Goal: Task Accomplishment & Management: Use online tool/utility

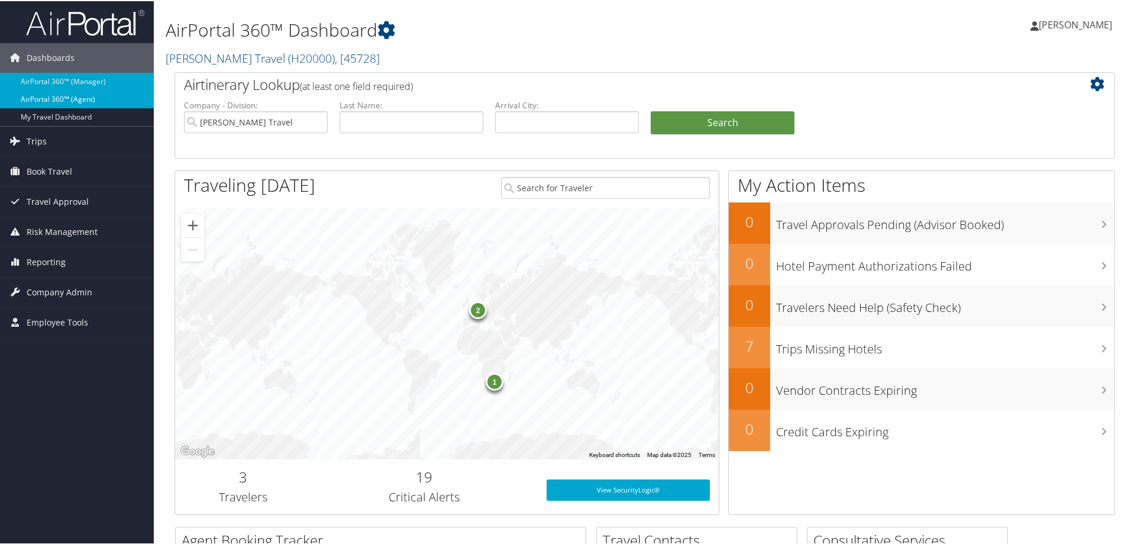
click at [84, 102] on link "AirPortal 360™ (Agent)" at bounding box center [77, 98] width 154 height 18
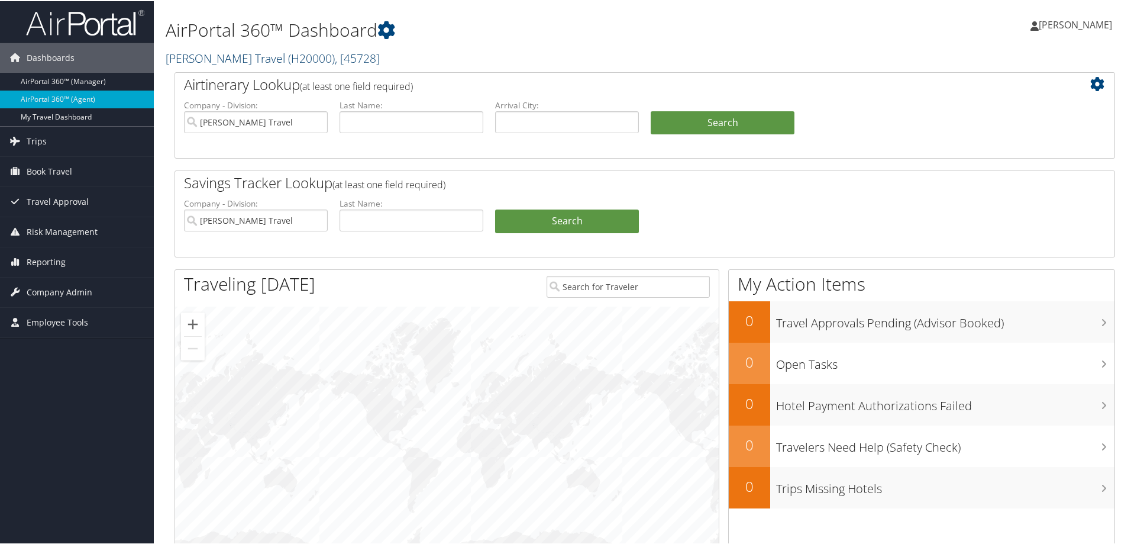
click at [351, 57] on span ", [ 45728 ]" at bounding box center [357, 57] width 45 height 16
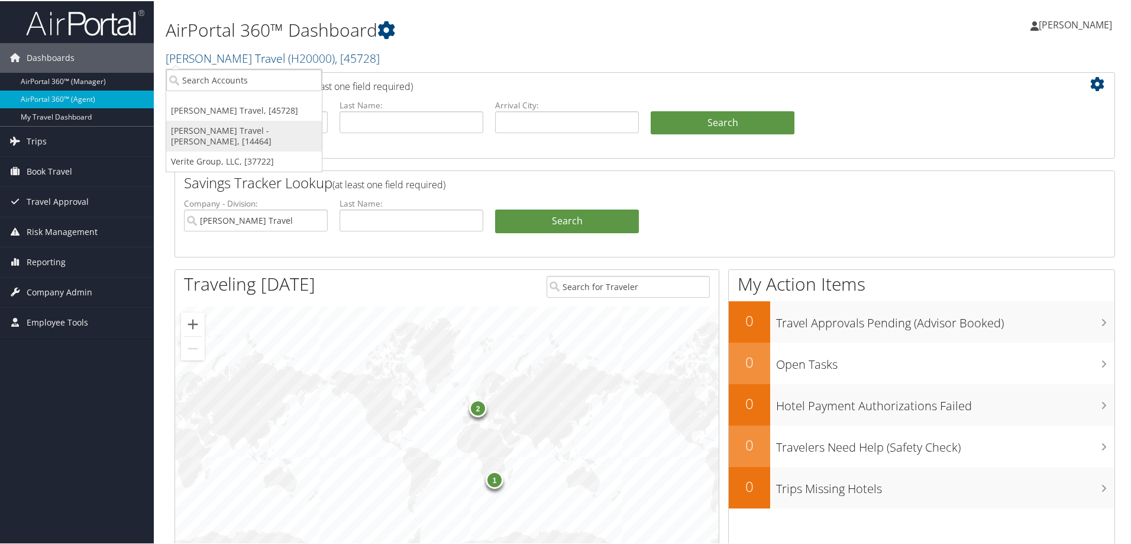
click at [276, 130] on link "[PERSON_NAME] Travel - [PERSON_NAME], [14464]" at bounding box center [244, 135] width 156 height 31
click at [275, 130] on input "Terri Coon - Hyland Travel" at bounding box center [256, 121] width 144 height 22
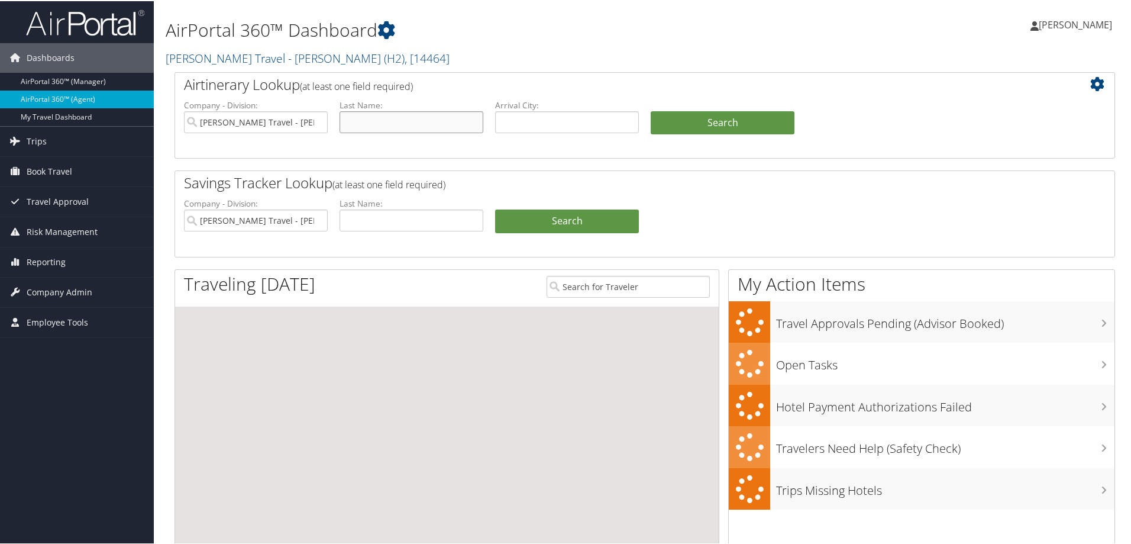
click at [422, 124] on input "text" at bounding box center [412, 121] width 144 height 22
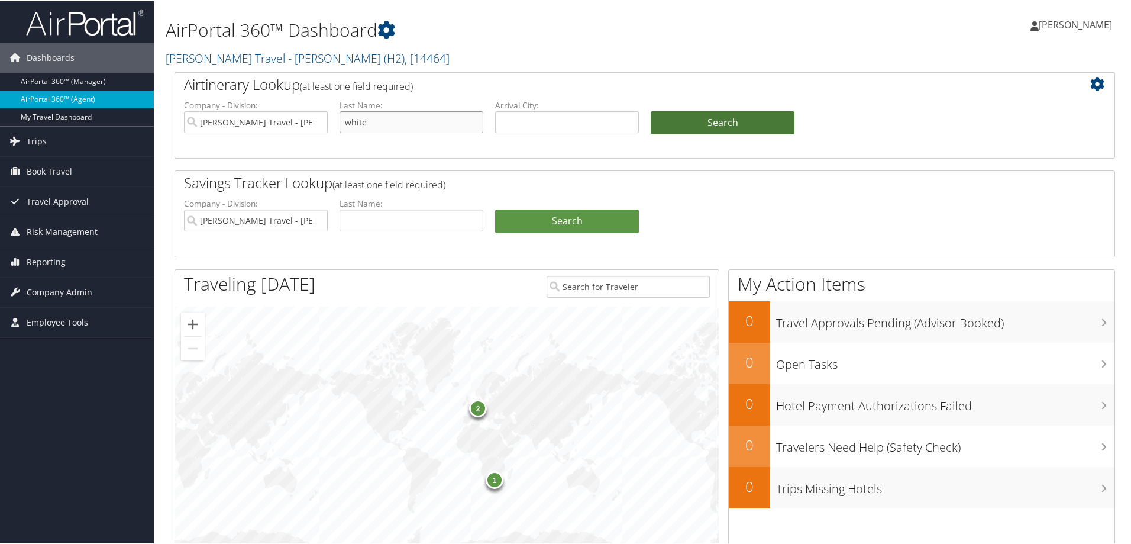
type input "white"
click at [703, 121] on button "Search" at bounding box center [723, 122] width 144 height 24
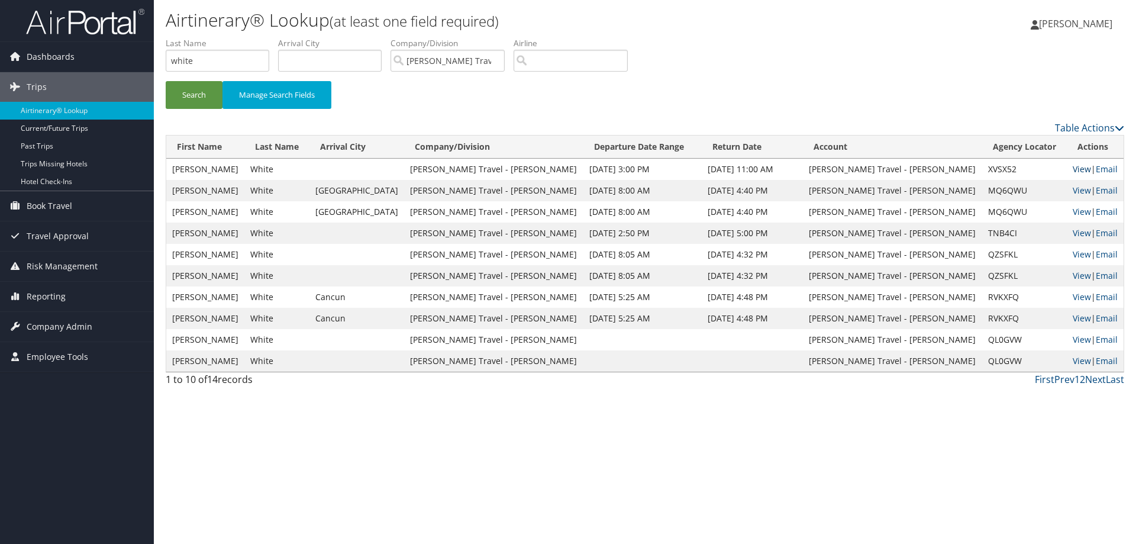
click at [1073, 168] on link "View" at bounding box center [1082, 168] width 18 height 11
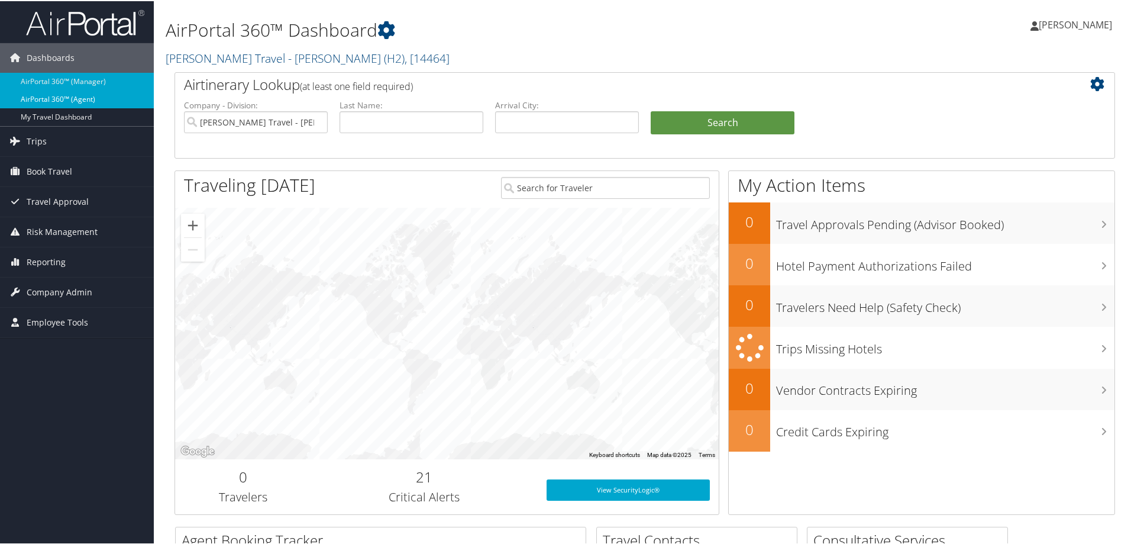
click at [114, 103] on link "AirPortal 360™ (Agent)" at bounding box center [77, 98] width 154 height 18
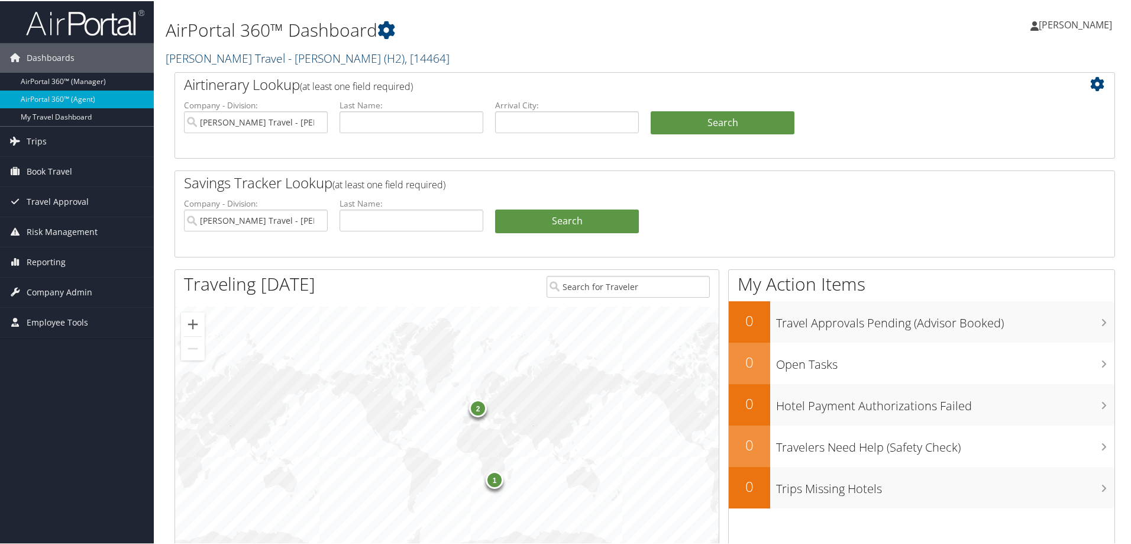
click at [405, 59] on span ", [ 14464 ]" at bounding box center [427, 57] width 45 height 16
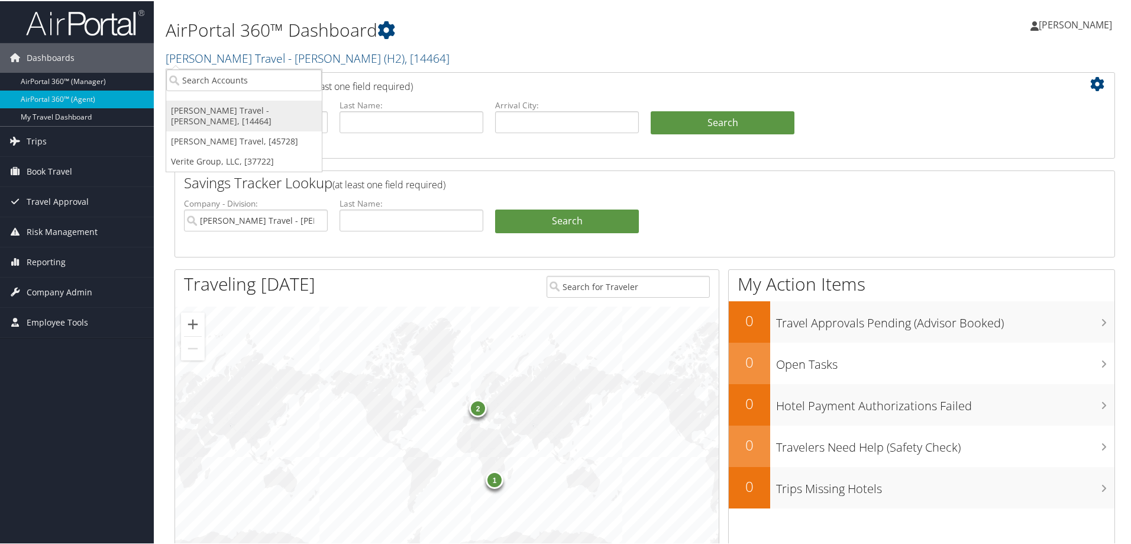
click at [270, 111] on link "[PERSON_NAME] Travel - [PERSON_NAME], [14464]" at bounding box center [244, 114] width 156 height 31
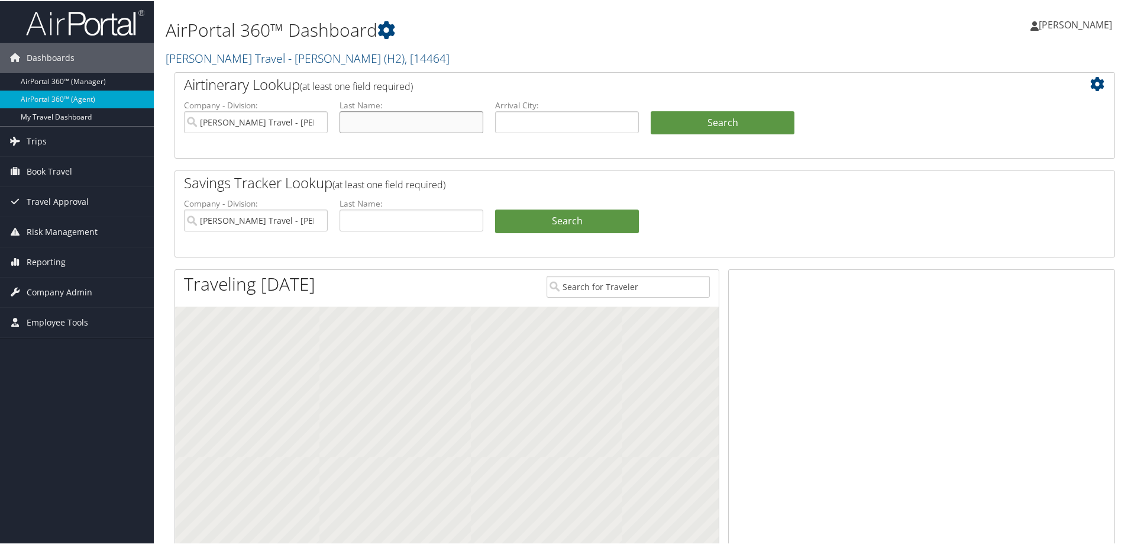
click at [395, 121] on input "text" at bounding box center [412, 121] width 144 height 22
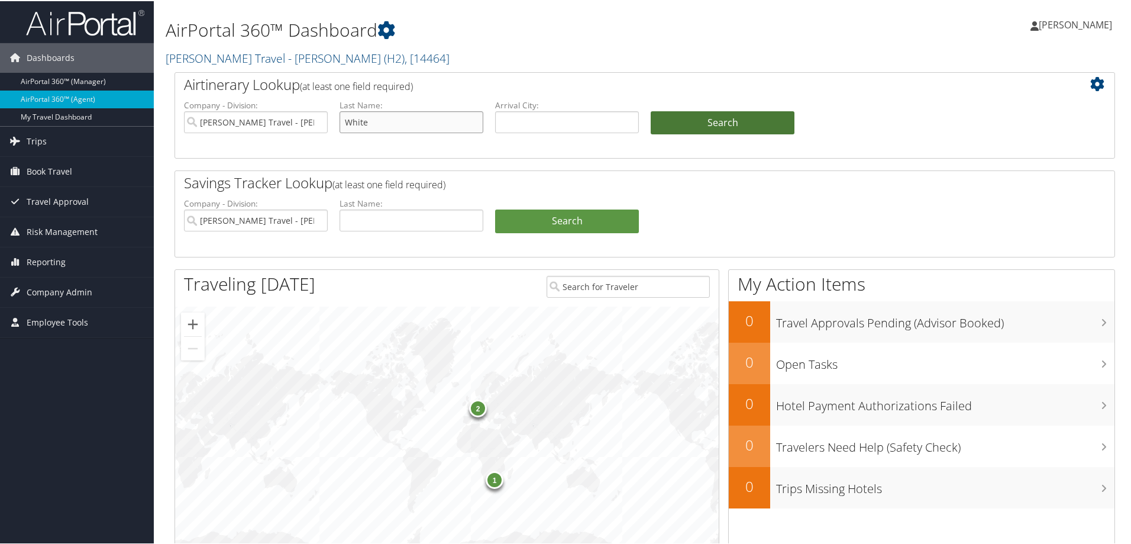
type input "White"
click at [718, 121] on button "Search" at bounding box center [723, 122] width 144 height 24
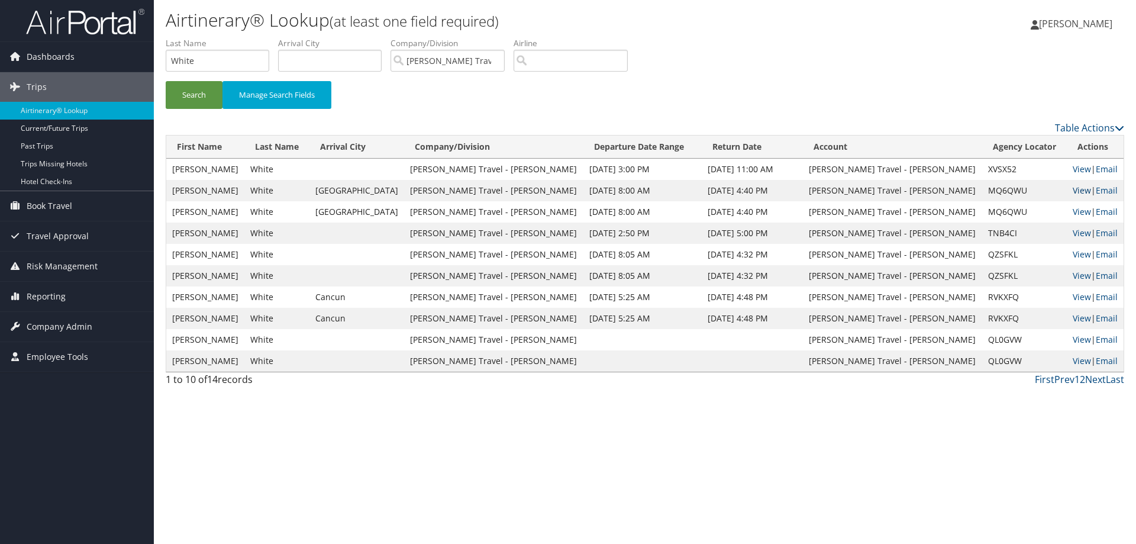
click at [1073, 190] on link "View" at bounding box center [1082, 190] width 18 height 11
click at [1073, 254] on link "View" at bounding box center [1082, 253] width 18 height 11
click at [1073, 167] on link "View" at bounding box center [1082, 168] width 18 height 11
click at [1073, 252] on link "View" at bounding box center [1082, 253] width 18 height 11
click at [1073, 169] on link "View" at bounding box center [1082, 168] width 18 height 11
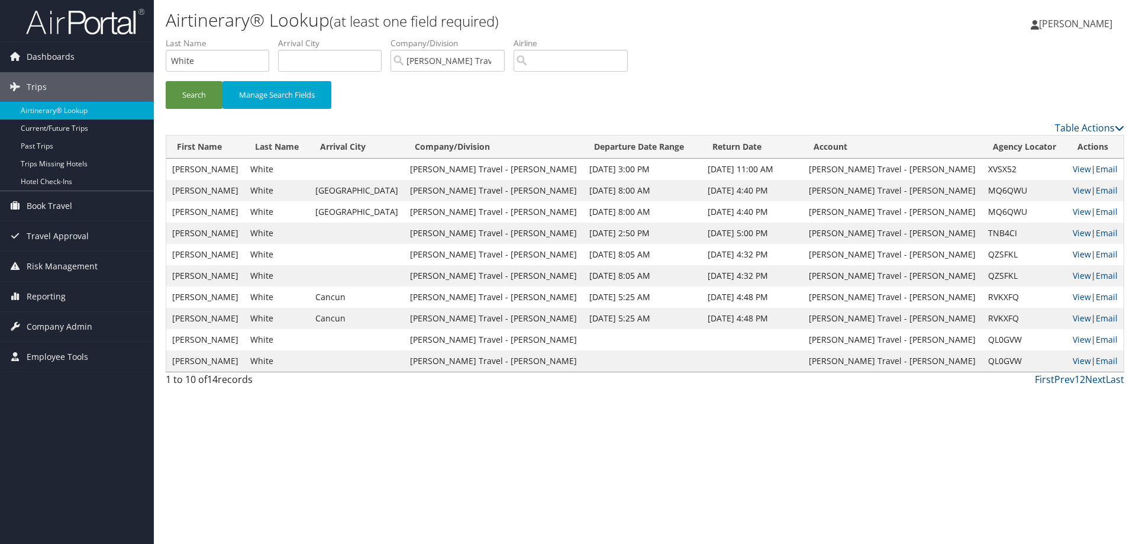
click at [1073, 252] on link "View" at bounding box center [1082, 253] width 18 height 11
click at [1073, 172] on link "View" at bounding box center [1082, 168] width 18 height 11
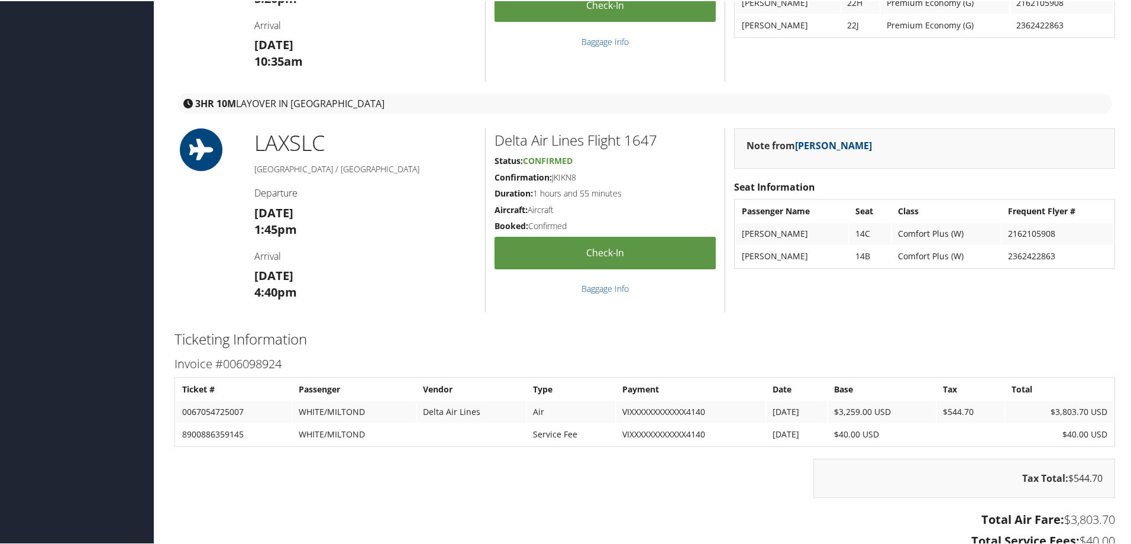
scroll to position [2097, 0]
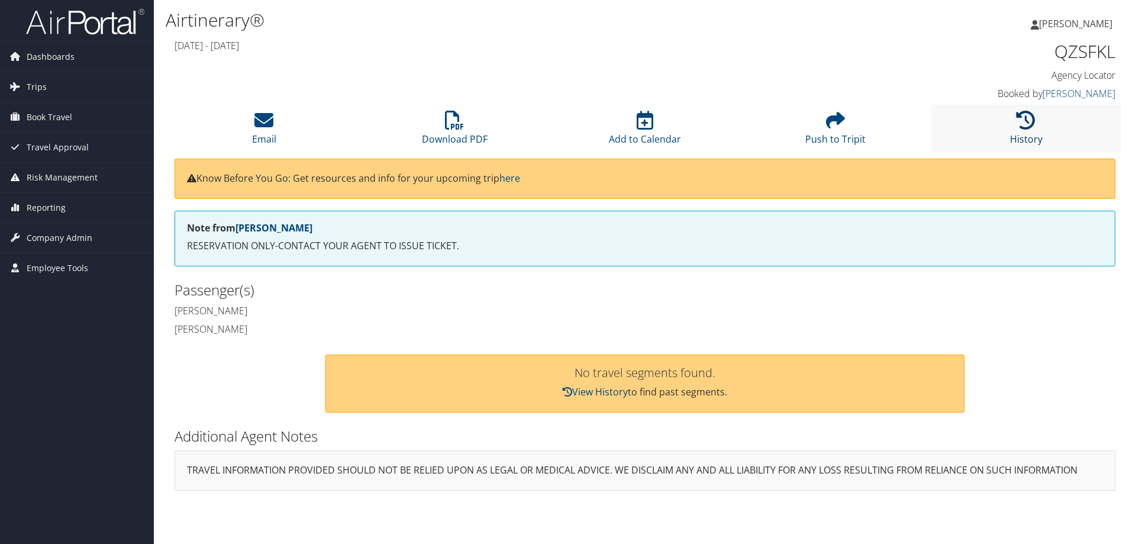
click at [1027, 120] on icon at bounding box center [1025, 120] width 19 height 19
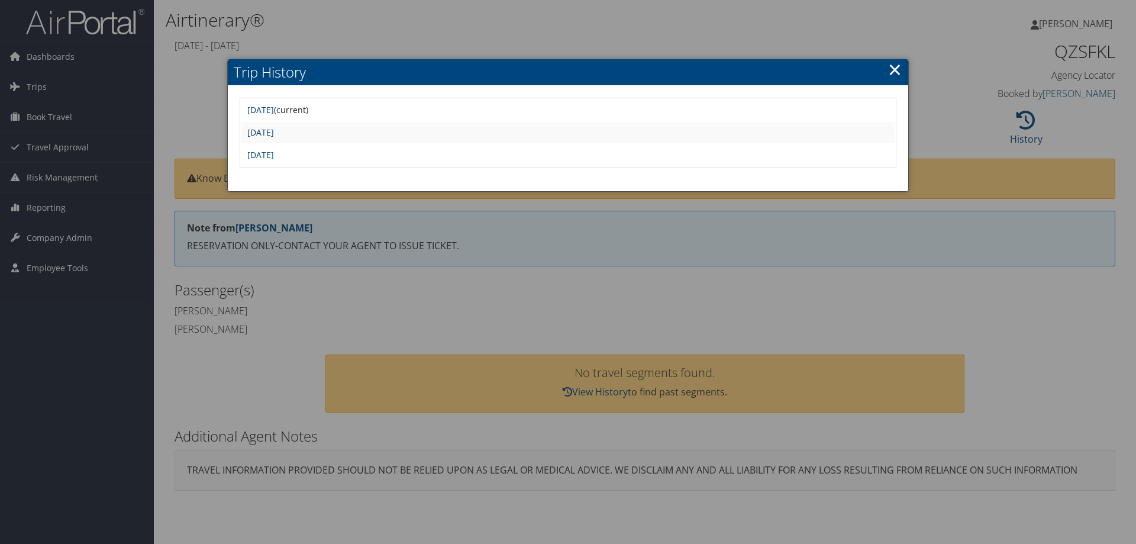
click at [274, 134] on link "[DATE]" at bounding box center [260, 132] width 27 height 11
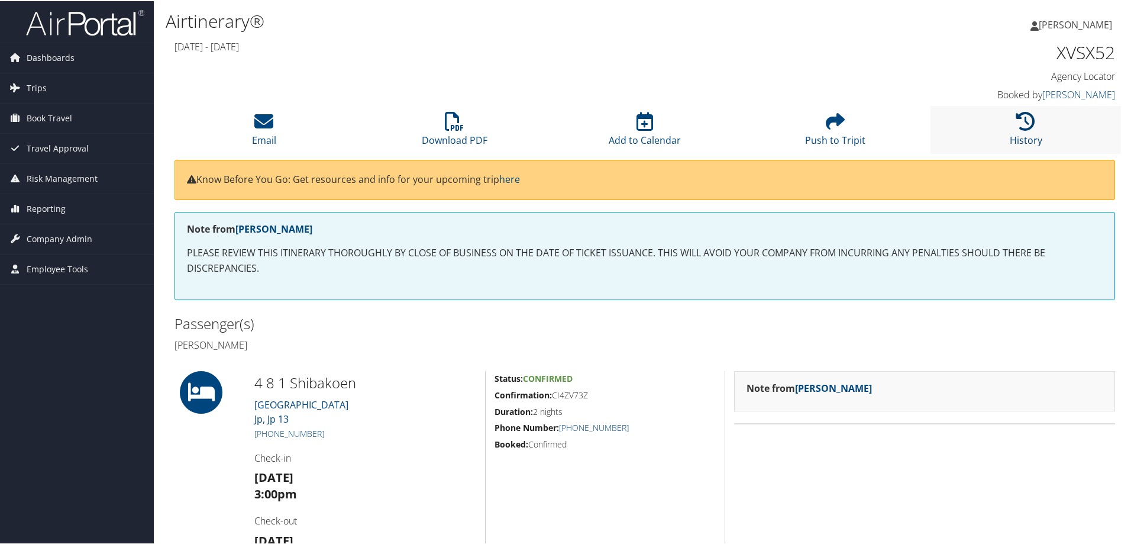
click at [1025, 124] on icon at bounding box center [1025, 120] width 19 height 19
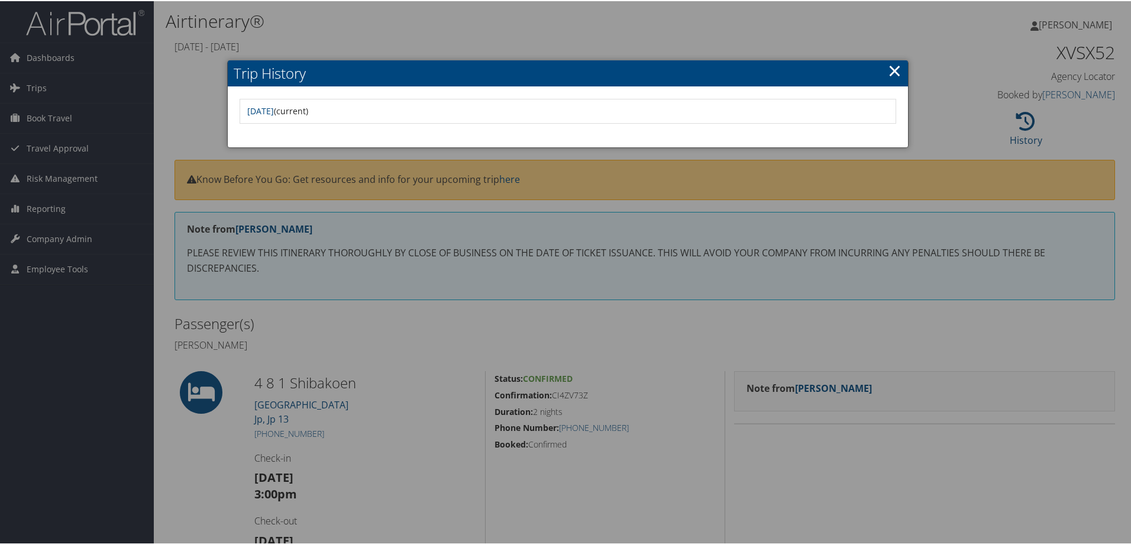
click at [894, 71] on link "×" at bounding box center [895, 69] width 14 height 24
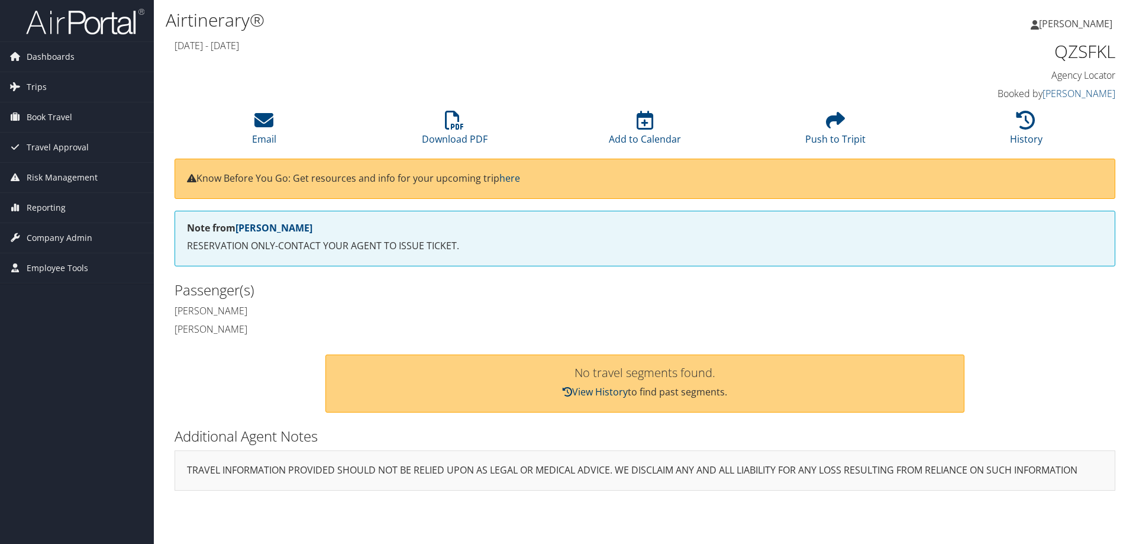
click at [588, 389] on link "View History" at bounding box center [595, 391] width 65 height 13
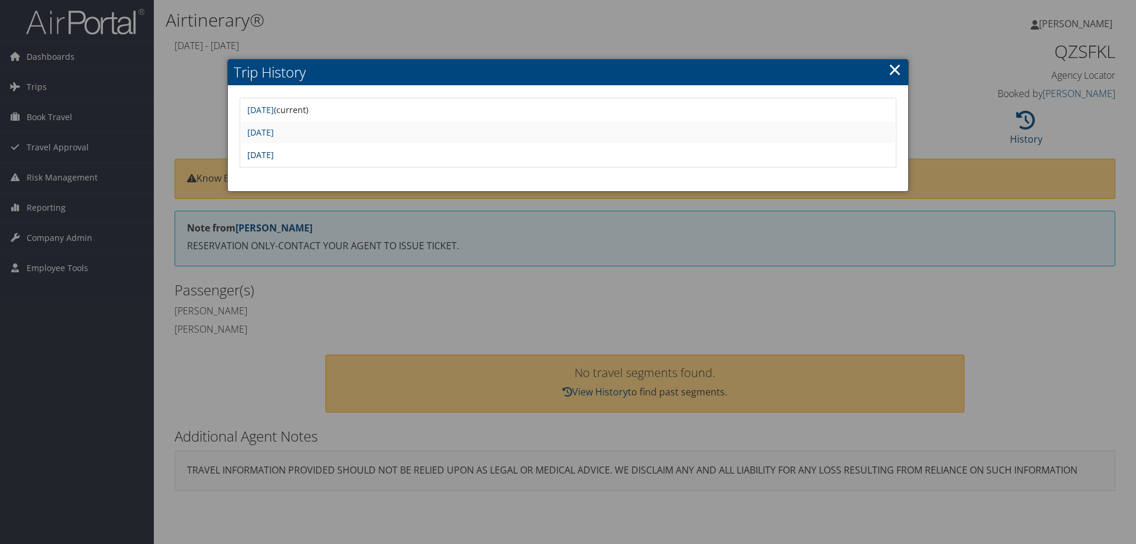
click at [274, 157] on link "Thu May 23 09:15:15 MDT 2024" at bounding box center [260, 154] width 27 height 11
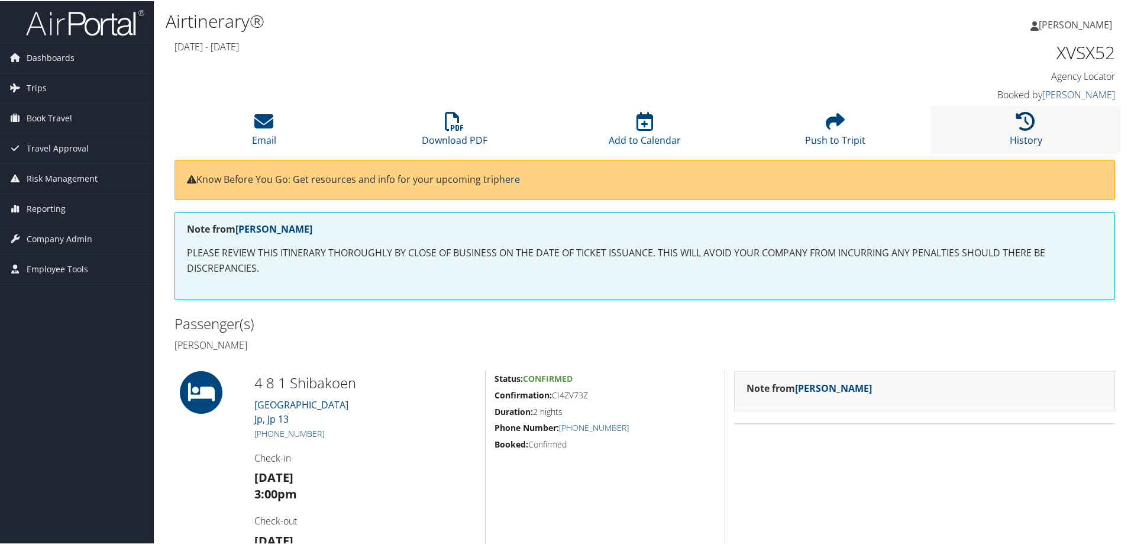
click at [1026, 121] on icon at bounding box center [1025, 120] width 19 height 19
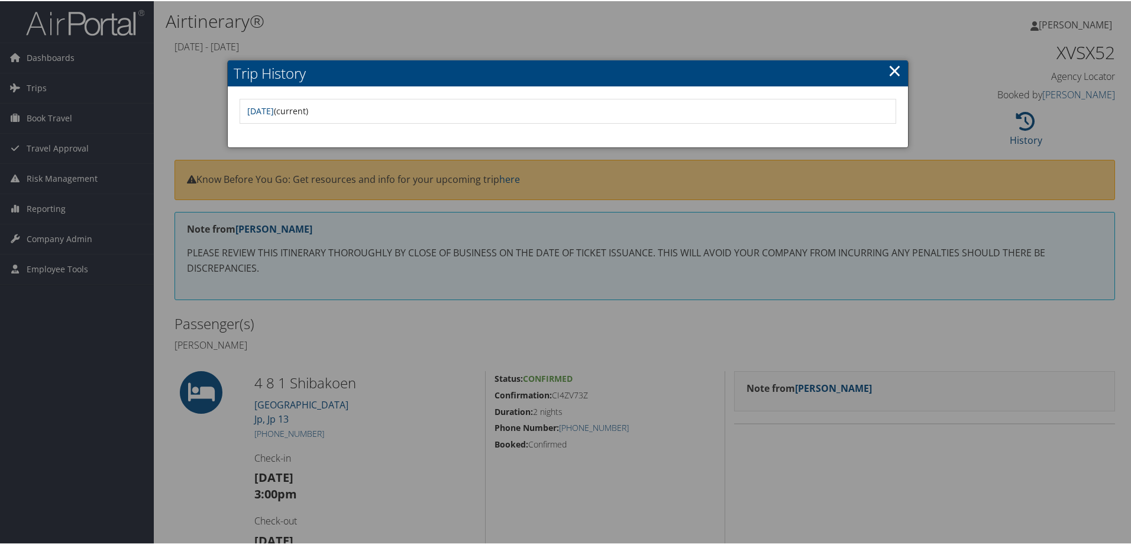
click at [1025, 121] on div at bounding box center [568, 272] width 1136 height 544
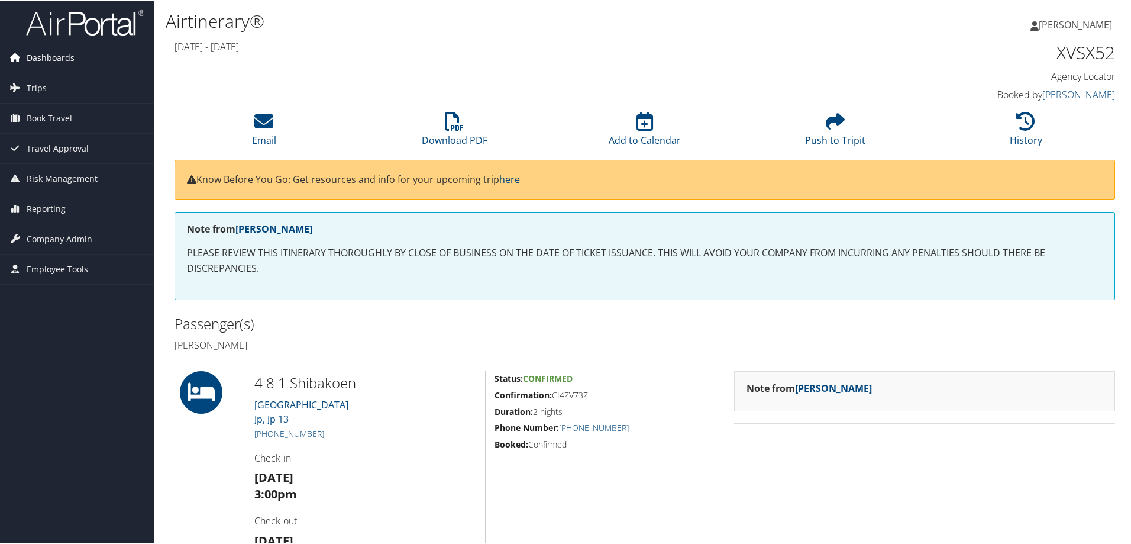
click at [42, 59] on span "Dashboards" at bounding box center [51, 57] width 48 height 30
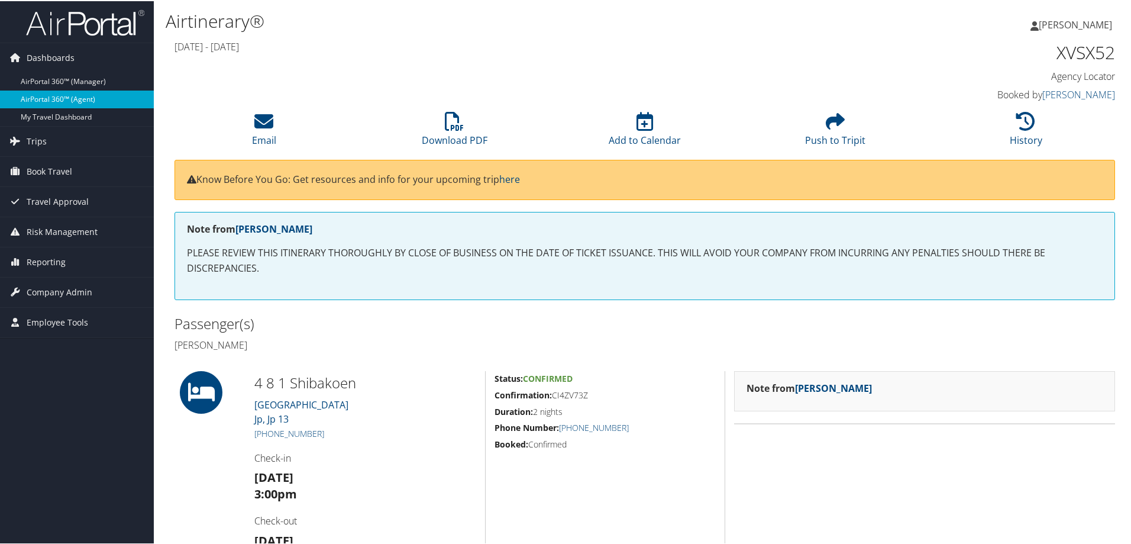
click at [34, 95] on link "AirPortal 360™ (Agent)" at bounding box center [77, 98] width 154 height 18
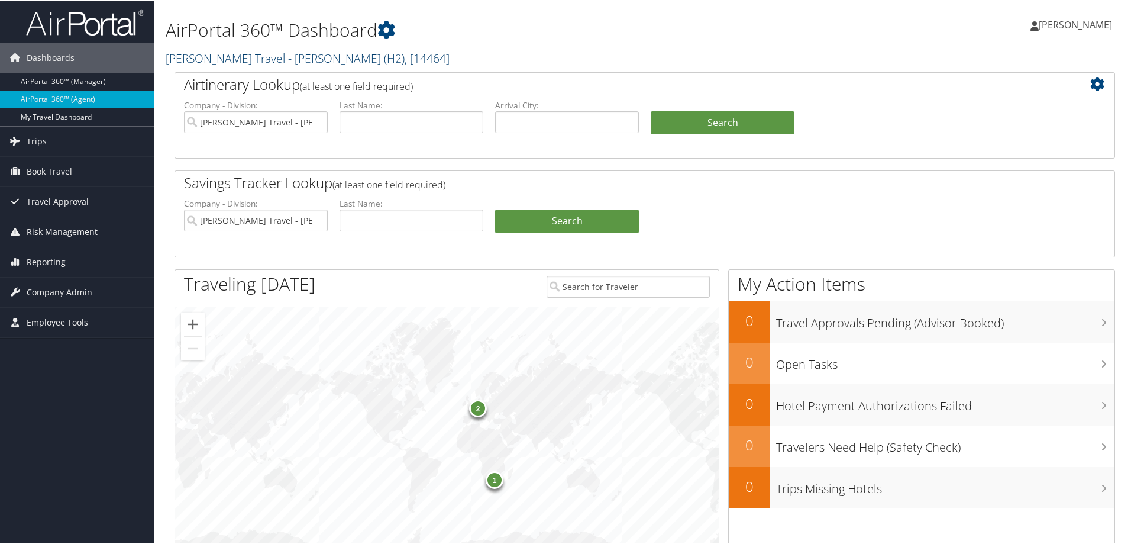
click at [405, 60] on span ", [ 14464 ]" at bounding box center [427, 57] width 45 height 16
click at [290, 130] on link "[PERSON_NAME] Travel, [45728]" at bounding box center [244, 140] width 156 height 20
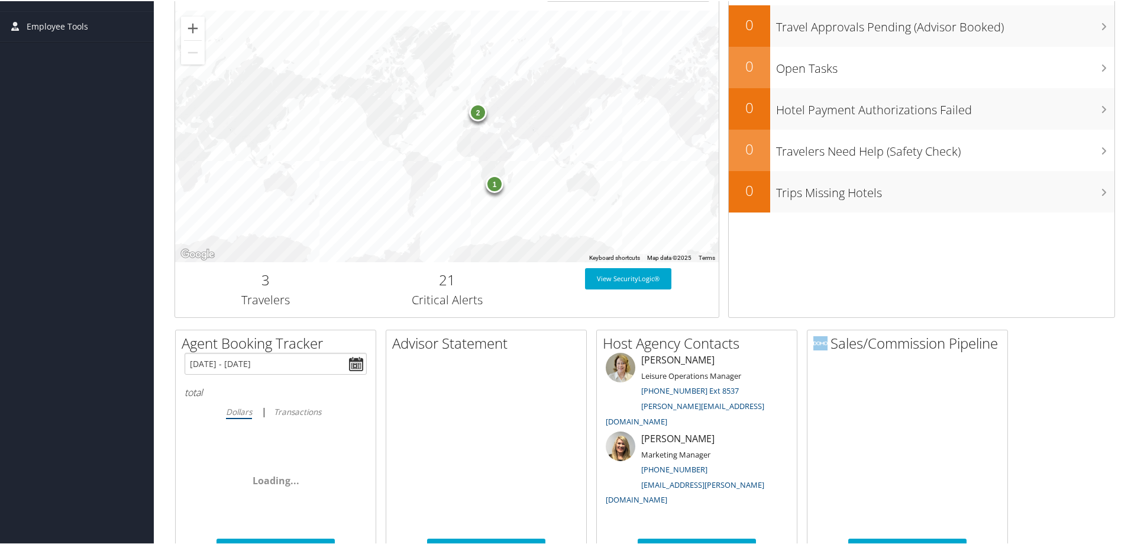
scroll to position [532, 0]
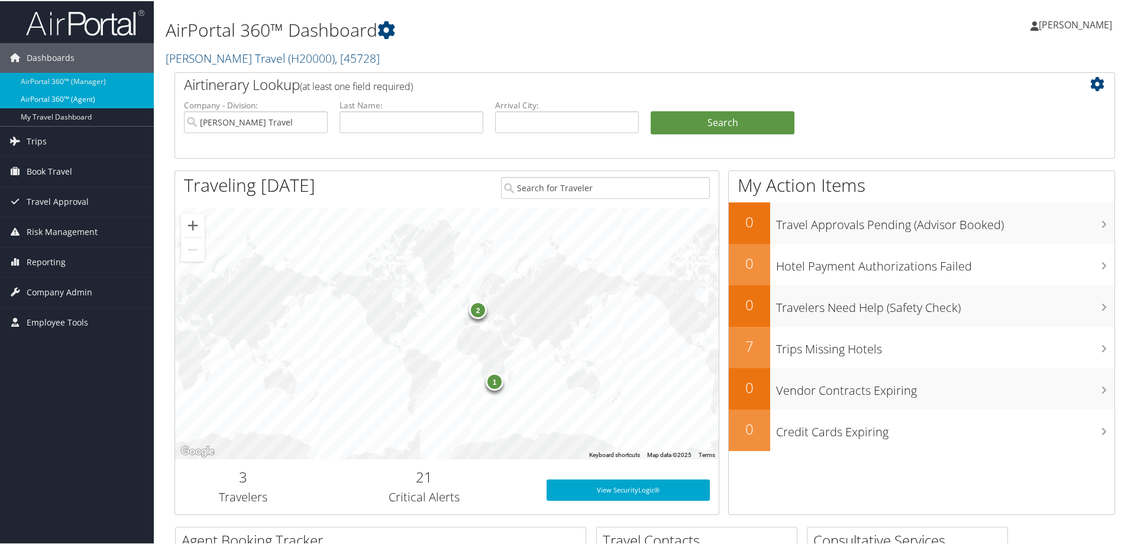
click at [88, 98] on link "AirPortal 360™ (Agent)" at bounding box center [77, 98] width 154 height 18
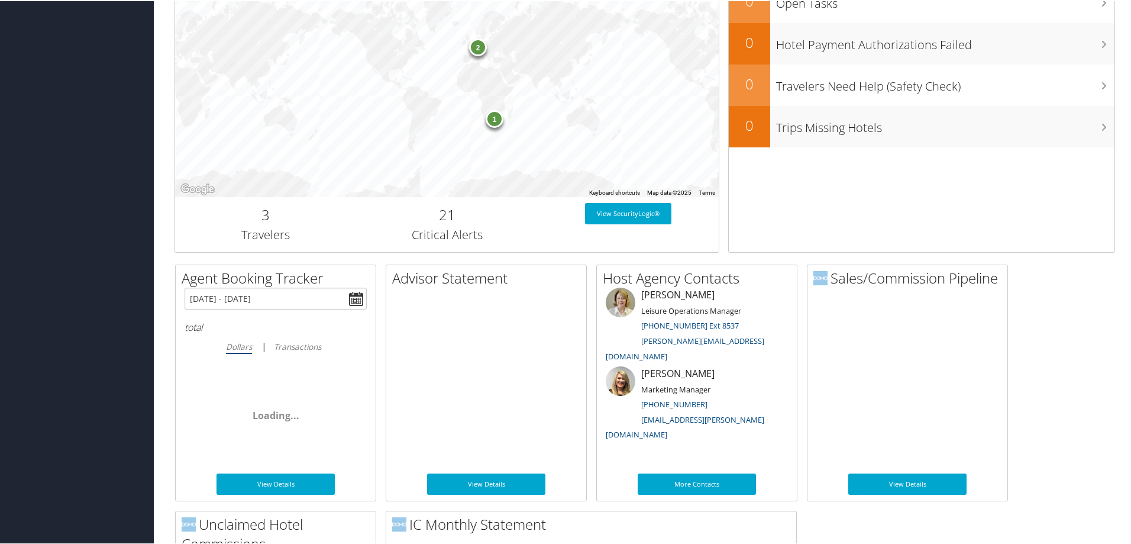
scroll to position [473, 0]
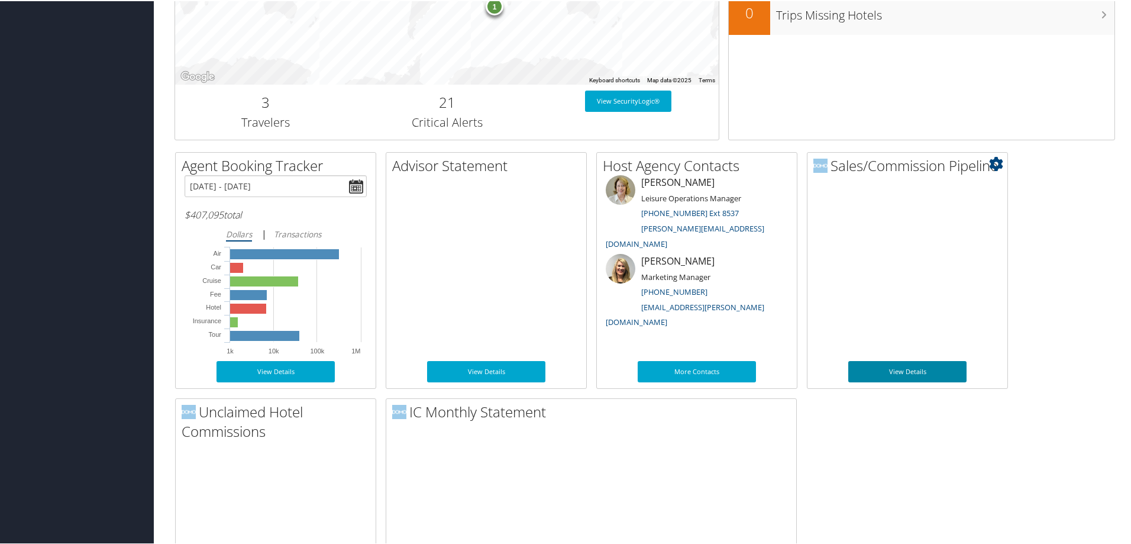
click at [907, 372] on link "View Details" at bounding box center [907, 370] width 118 height 21
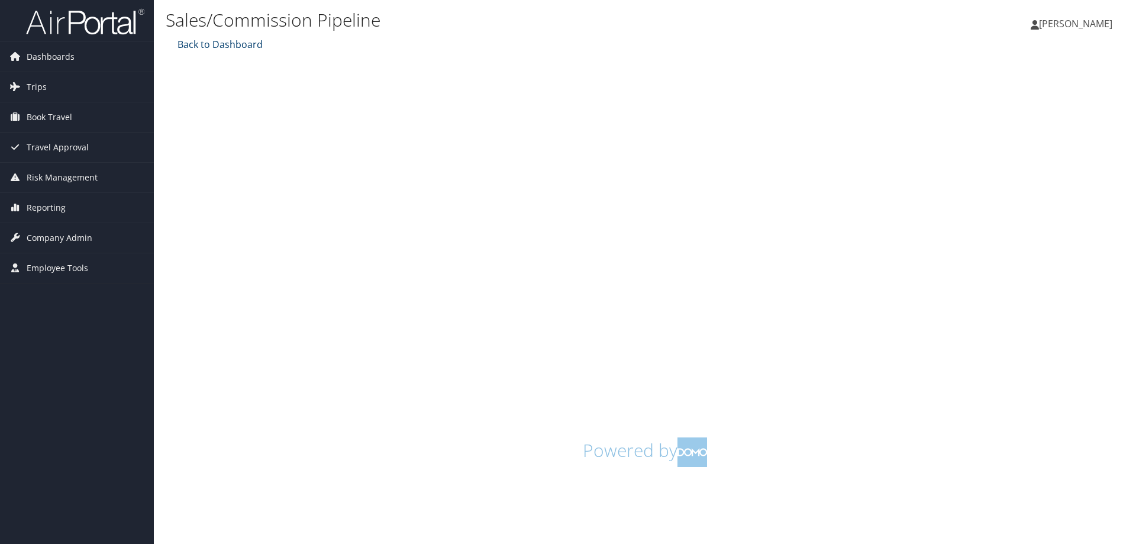
click at [214, 45] on link "Back to Dashboard" at bounding box center [219, 44] width 88 height 13
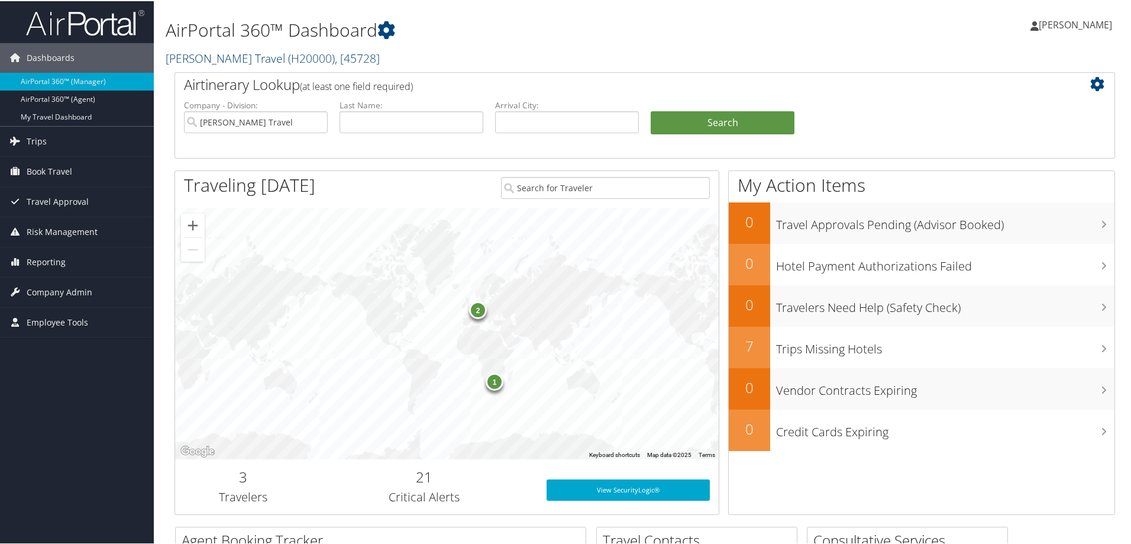
click at [335, 59] on span "( H20000 )" at bounding box center [311, 57] width 47 height 16
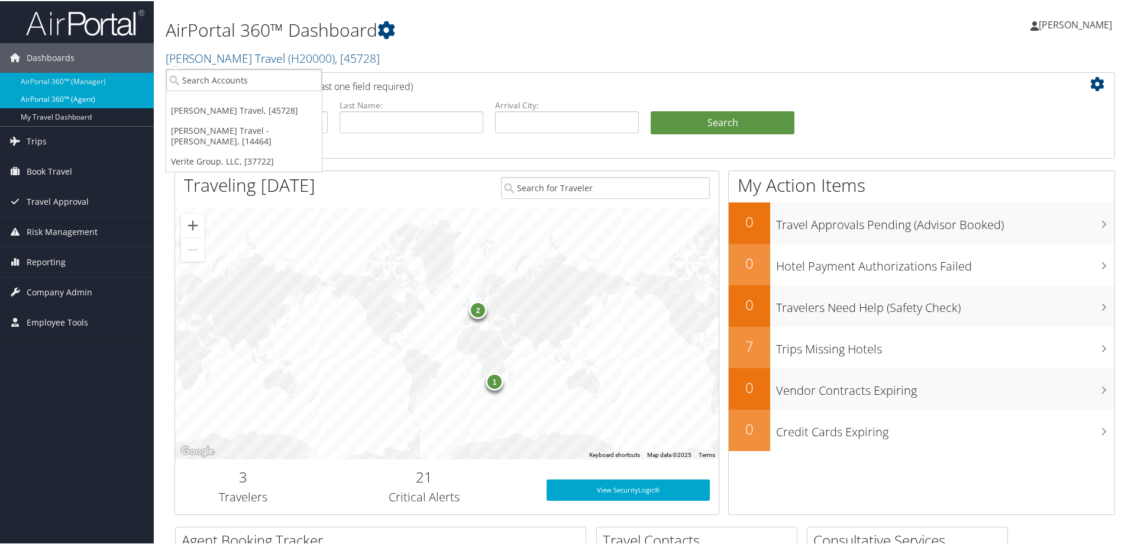
click at [85, 98] on link "AirPortal 360™ (Agent)" at bounding box center [77, 98] width 154 height 18
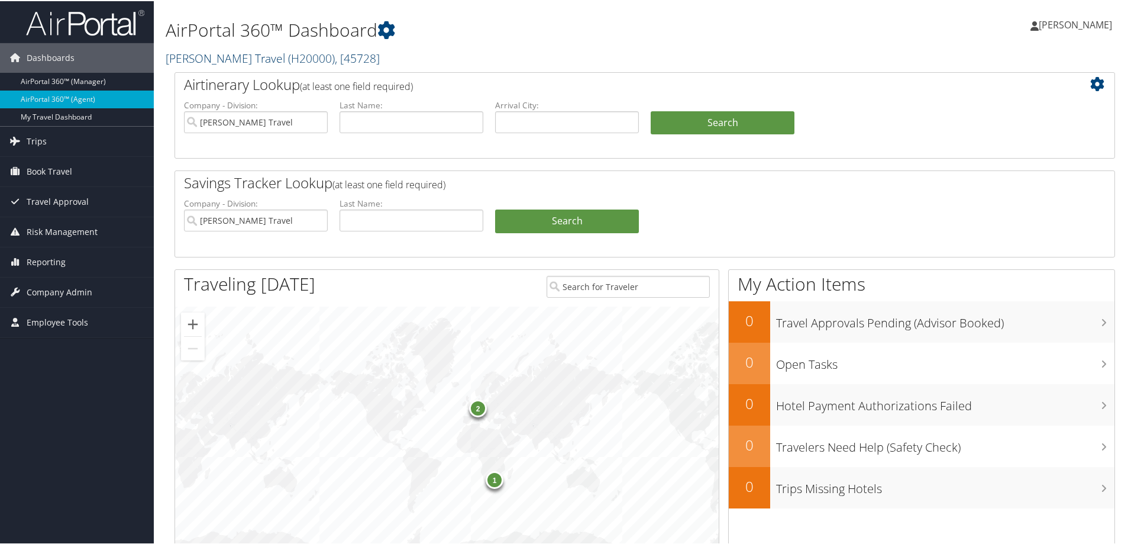
click at [365, 59] on span ", [ 45728 ]" at bounding box center [357, 57] width 45 height 16
click at [254, 129] on link "[PERSON_NAME] Travel - [PERSON_NAME], [14464]" at bounding box center [244, 135] width 156 height 31
click at [1097, 27] on span "[PERSON_NAME]" at bounding box center [1075, 23] width 73 height 13
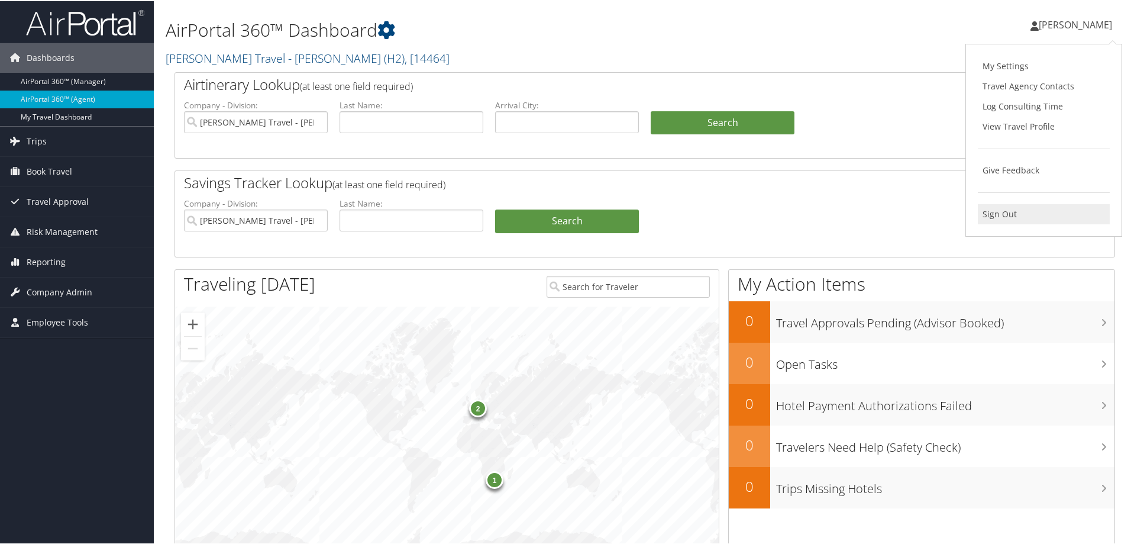
click at [1002, 216] on link "Sign Out" at bounding box center [1044, 213] width 132 height 20
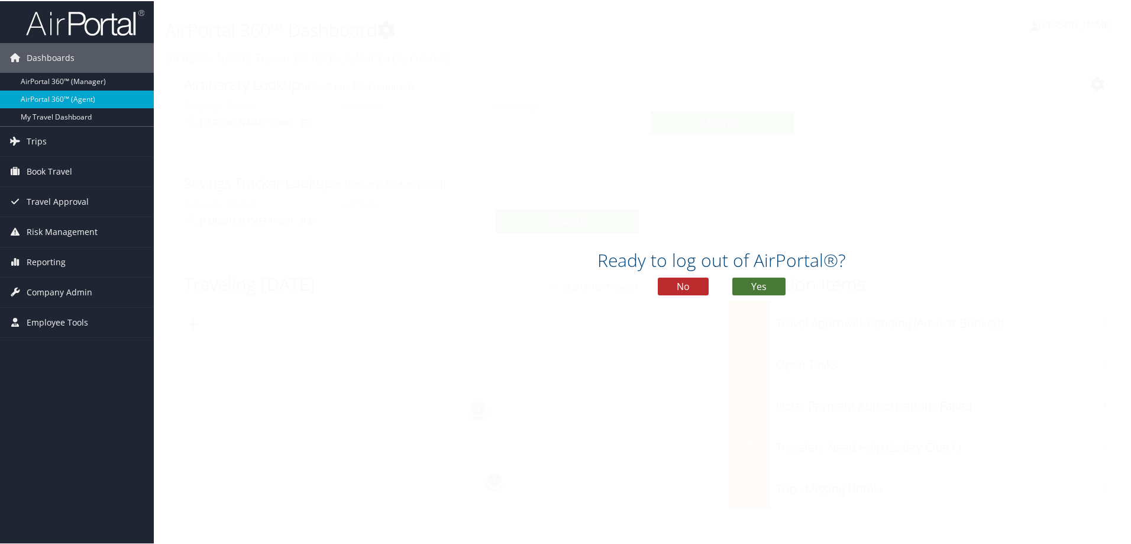
click at [750, 286] on button "Yes" at bounding box center [758, 285] width 53 height 18
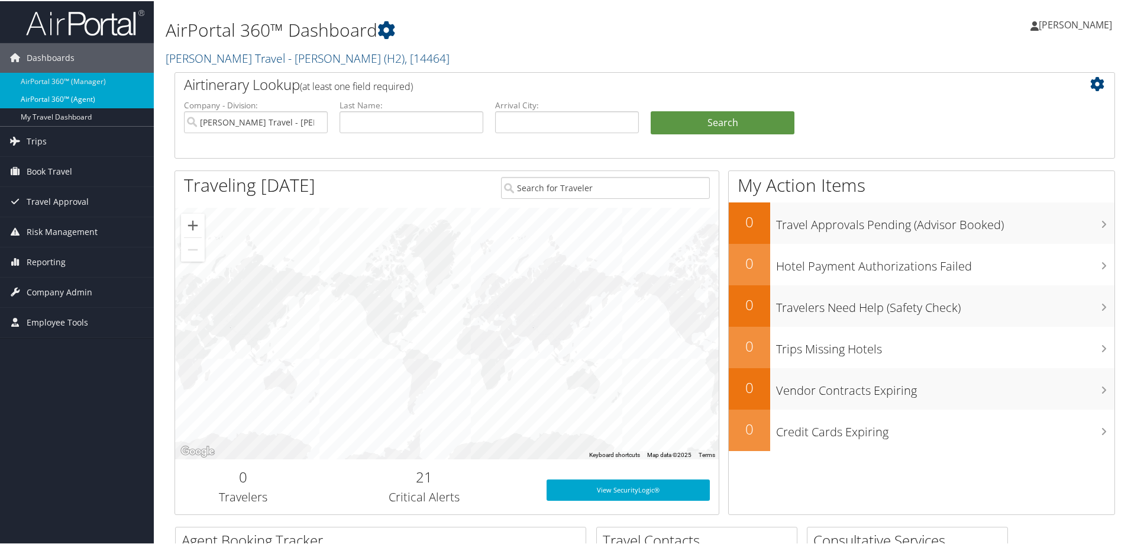
click at [49, 101] on link "AirPortal 360™ (Agent)" at bounding box center [77, 98] width 154 height 18
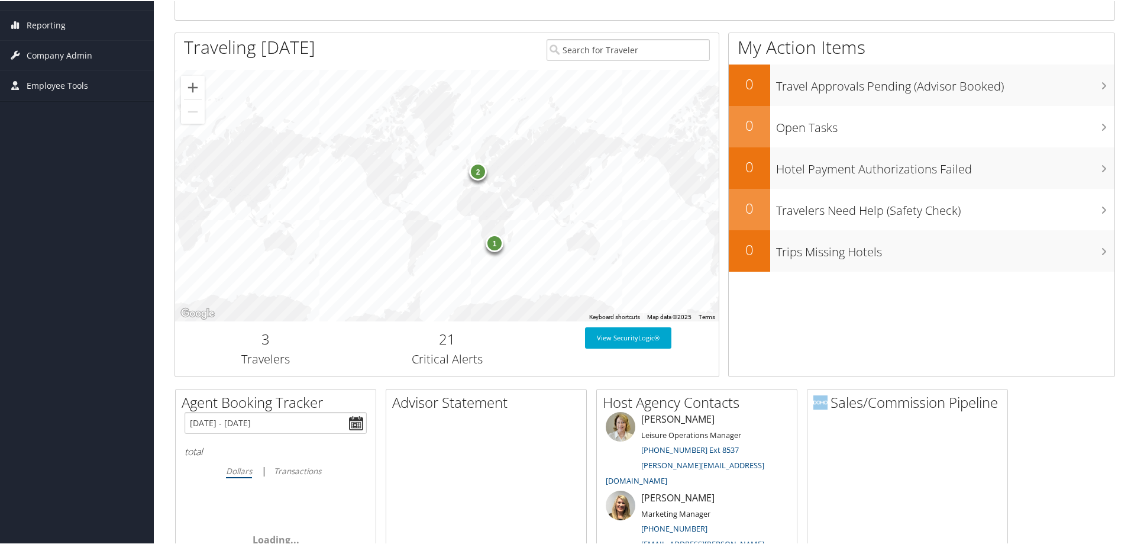
scroll to position [592, 0]
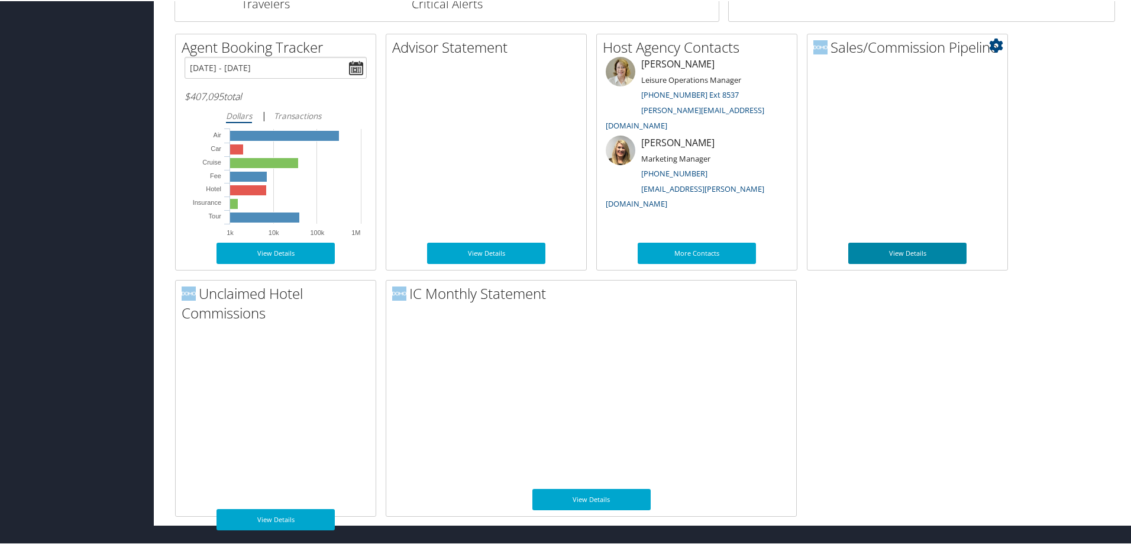
click at [902, 253] on link "View Details" at bounding box center [907, 251] width 118 height 21
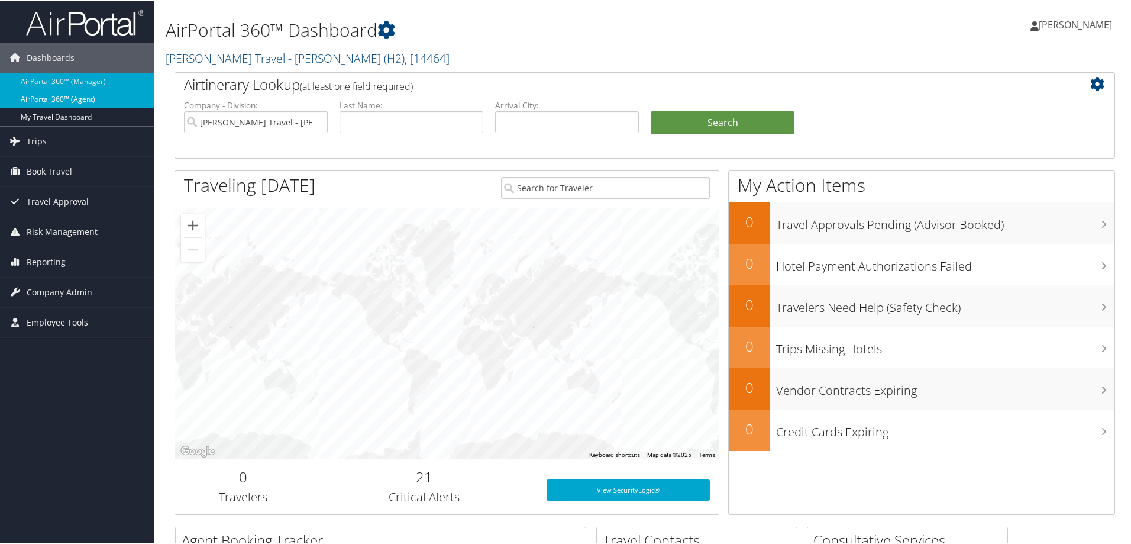
click at [46, 98] on link "AirPortal 360™ (Agent)" at bounding box center [77, 98] width 154 height 18
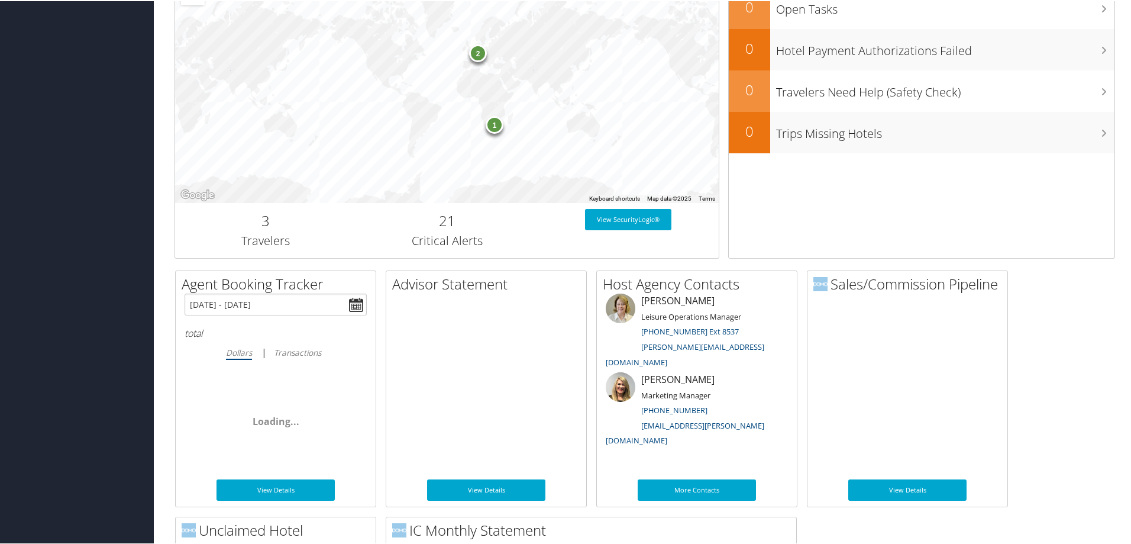
scroll to position [592, 0]
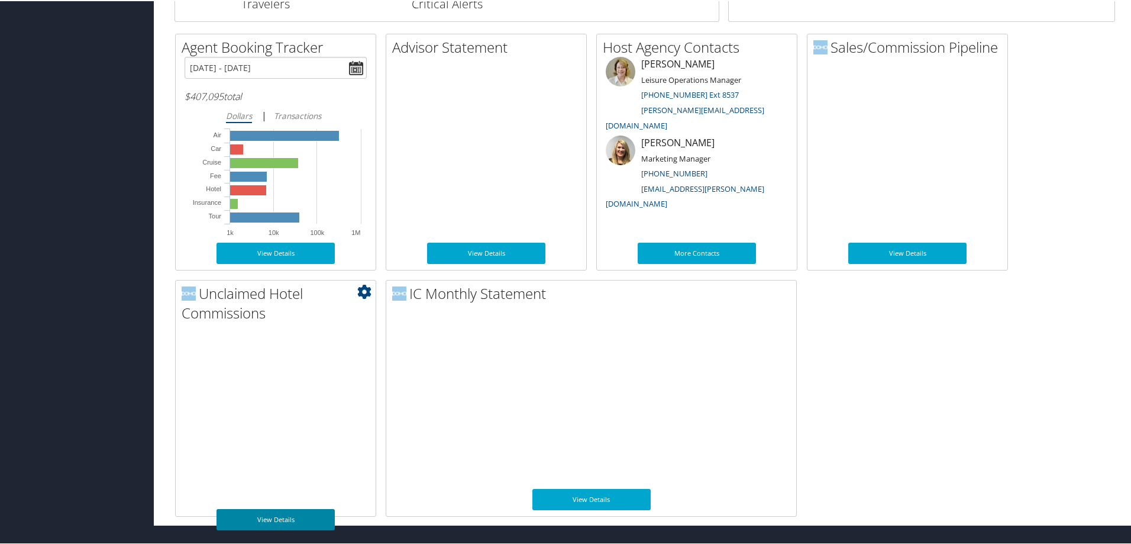
click at [267, 520] on link "View Details" at bounding box center [276, 518] width 118 height 21
